Goal: Find specific page/section: Find specific page/section

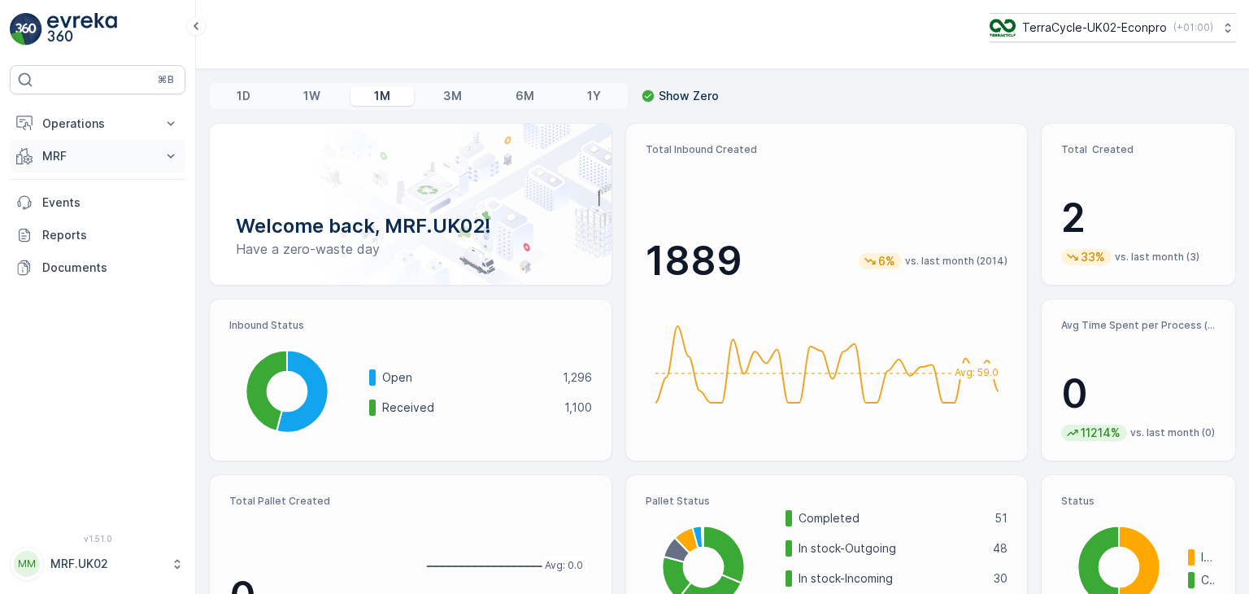
click at [163, 161] on icon at bounding box center [171, 156] width 16 height 16
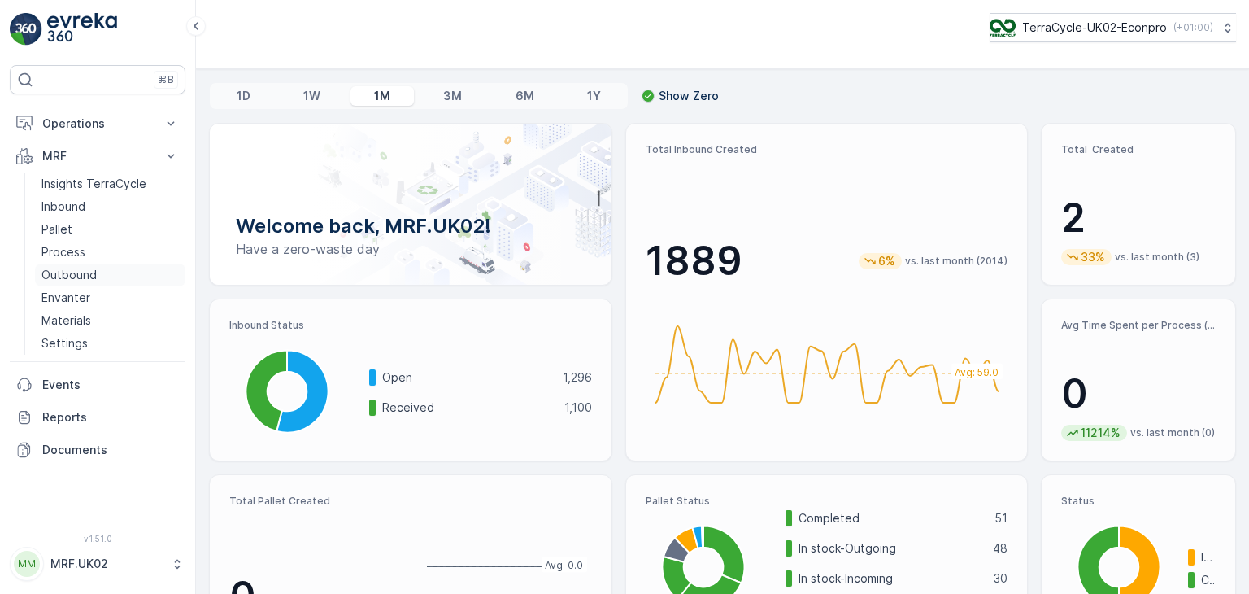
click at [92, 274] on p "Outbound" at bounding box center [68, 275] width 55 height 16
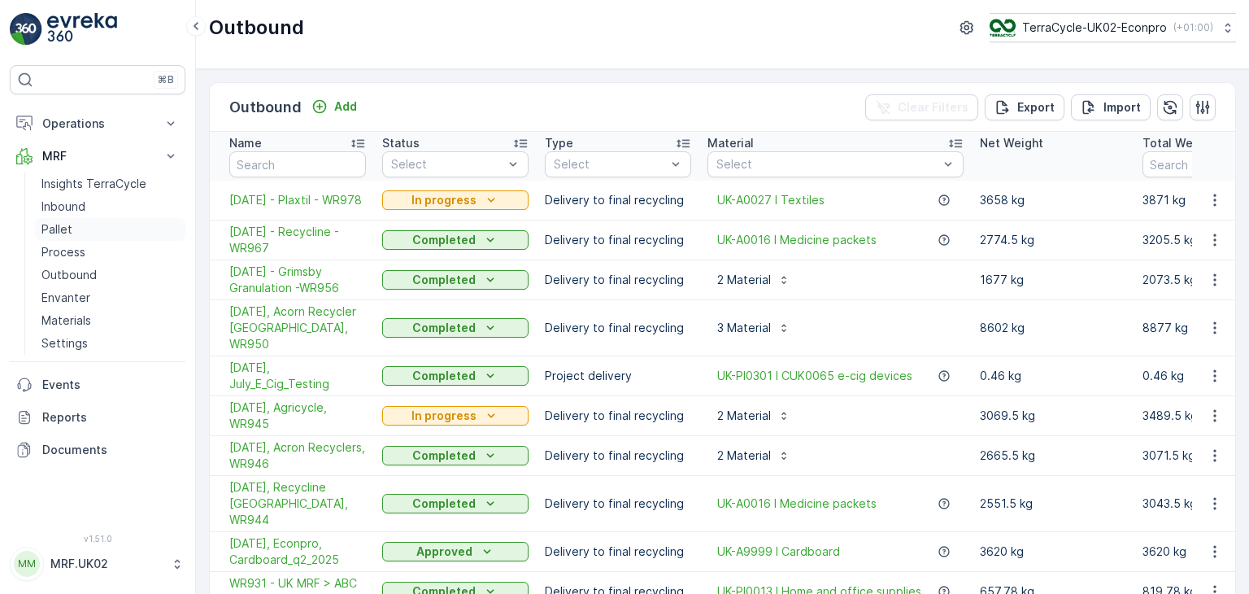
click at [131, 233] on link "Pallet" at bounding box center [110, 229] width 150 height 23
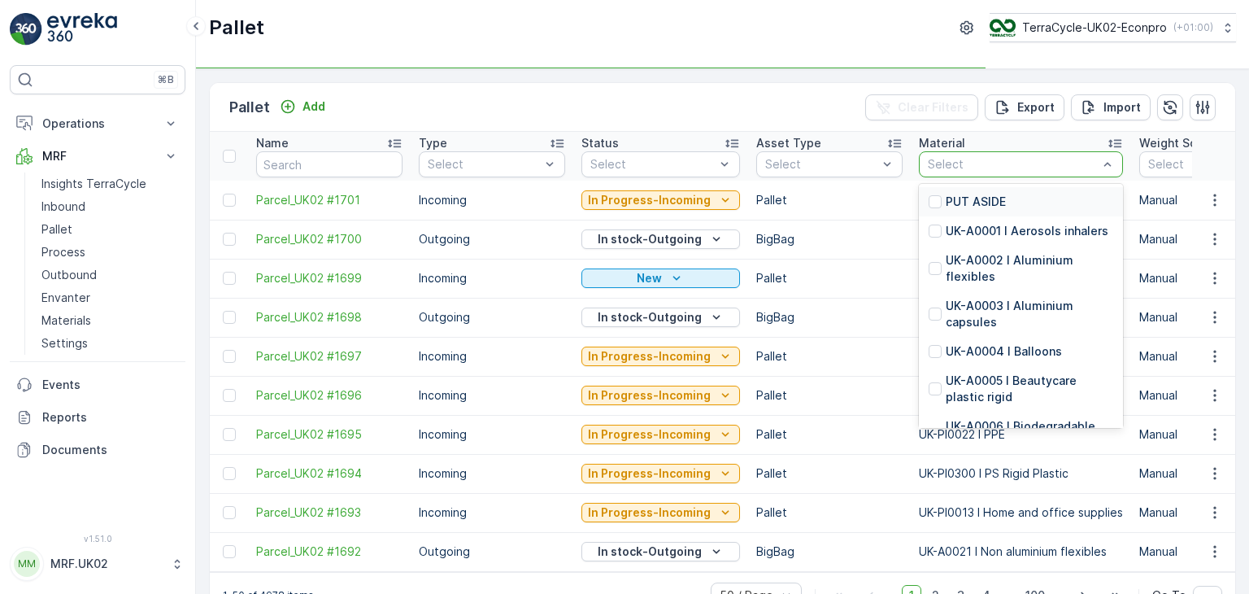
type input "j"
click at [1006, 158] on div at bounding box center [1012, 164] width 173 height 13
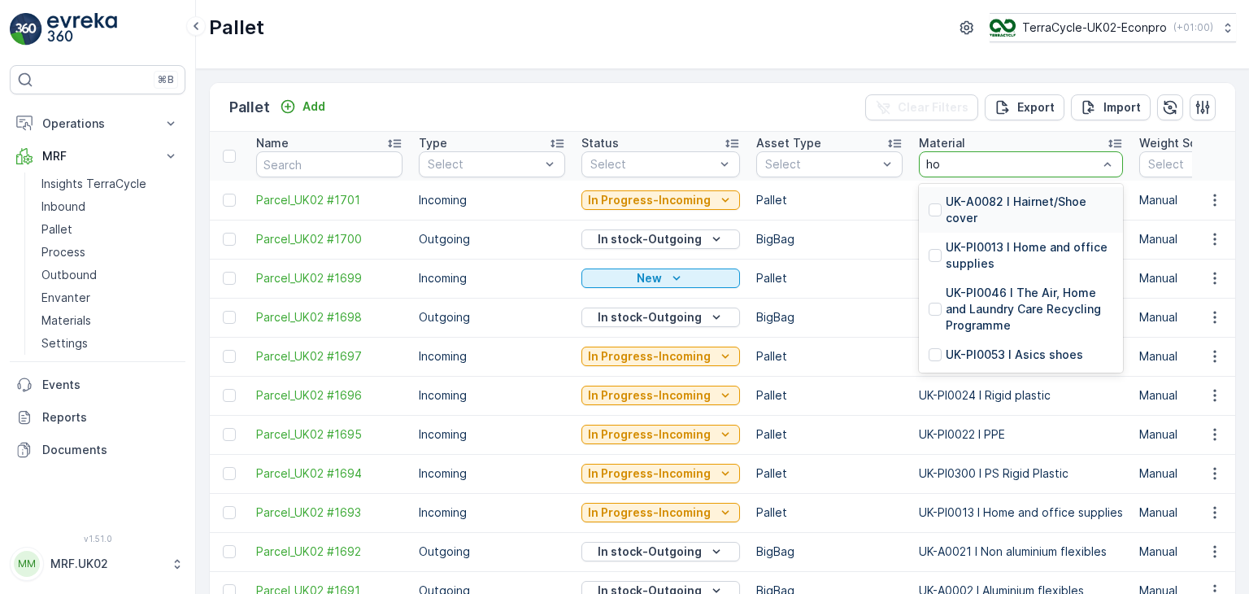
type input "hom"
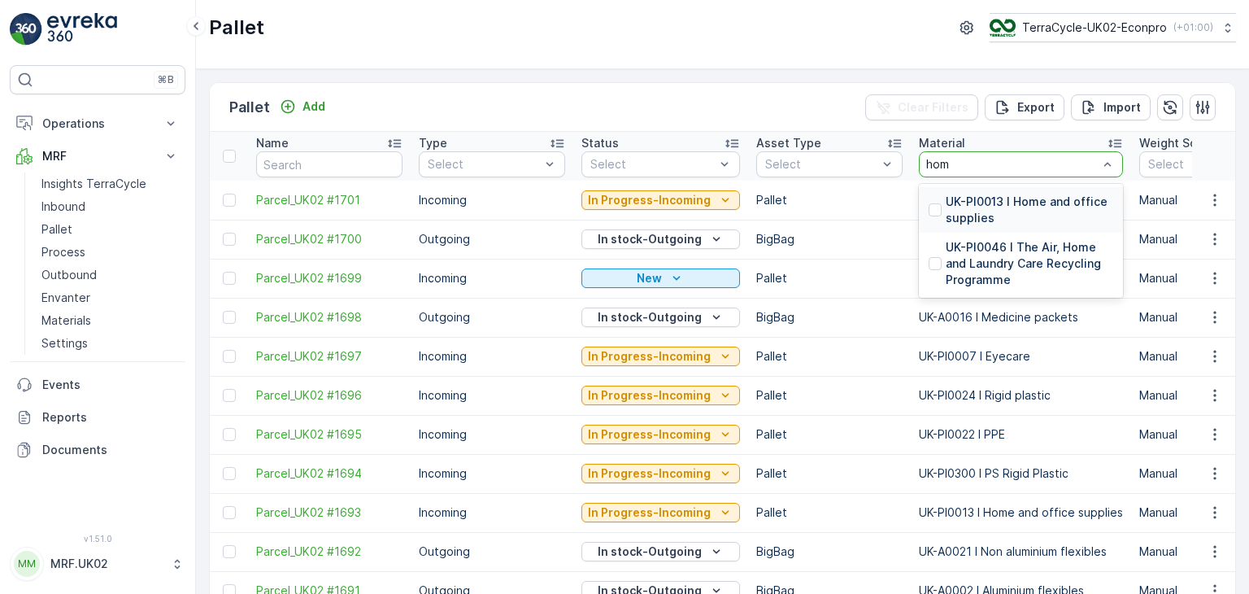
click at [999, 211] on p "UK-PI0013 I Home and office supplies" at bounding box center [1030, 210] width 168 height 33
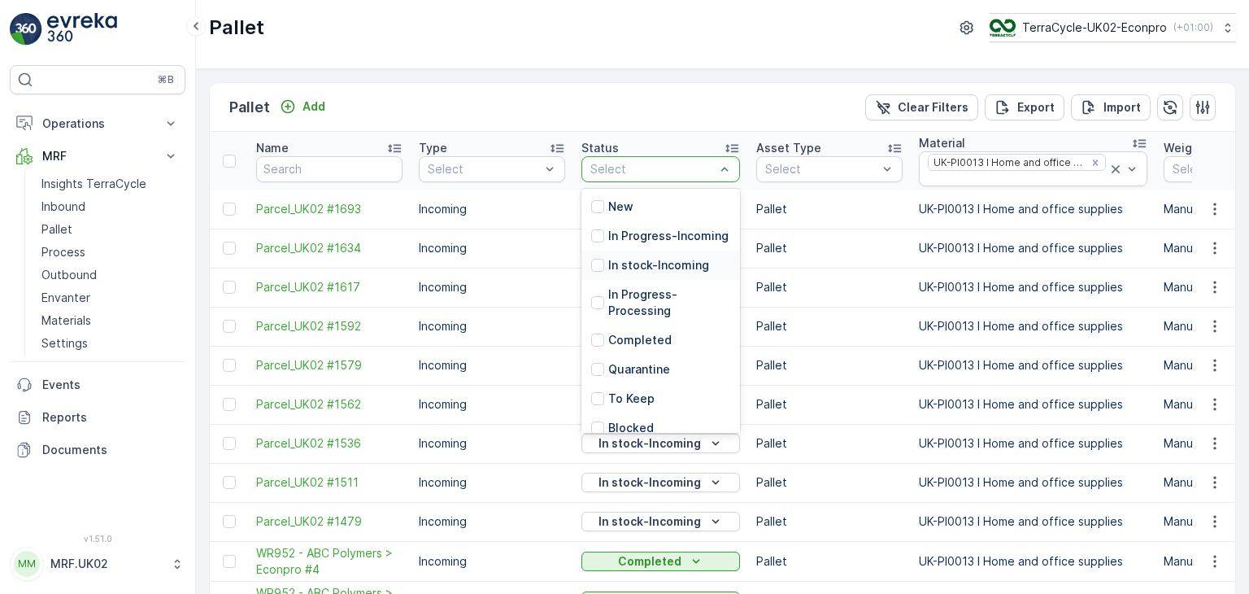
click at [692, 273] on p "In stock-Incoming" at bounding box center [658, 265] width 101 height 16
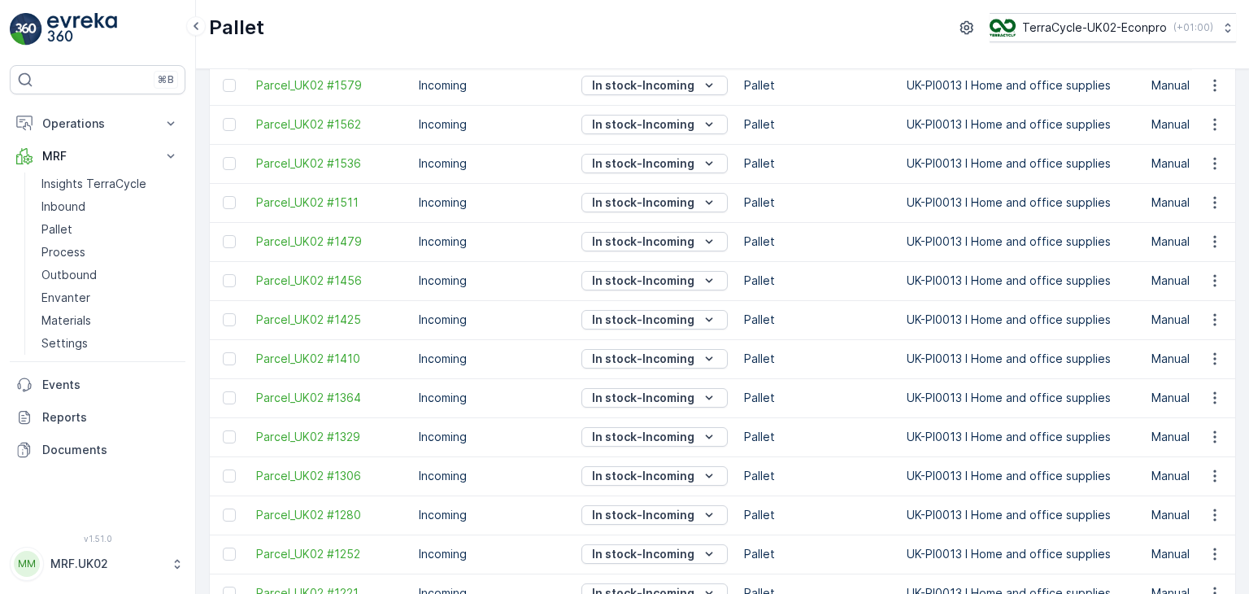
scroll to position [325, 0]
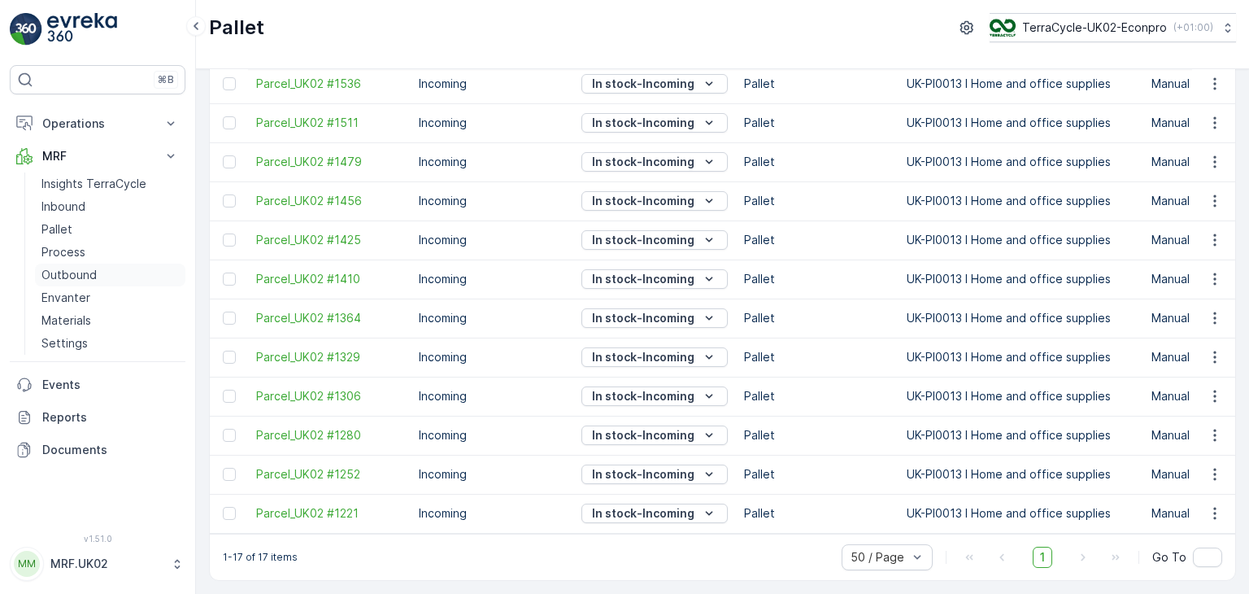
click at [94, 274] on p "Outbound" at bounding box center [68, 275] width 55 height 16
